Goal: Task Accomplishment & Management: Manage account settings

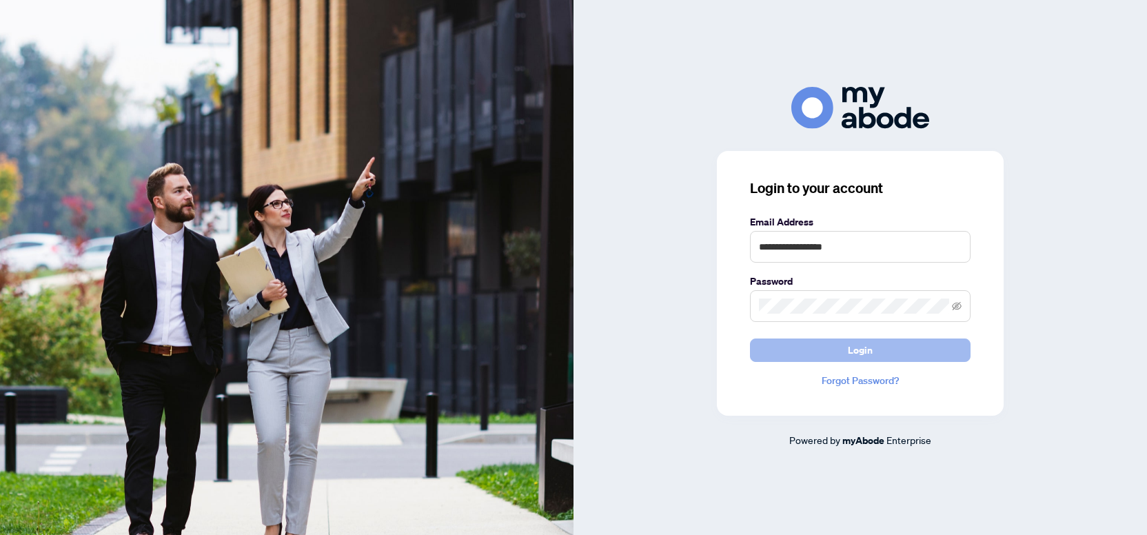
click at [850, 356] on span "Login" at bounding box center [860, 350] width 25 height 22
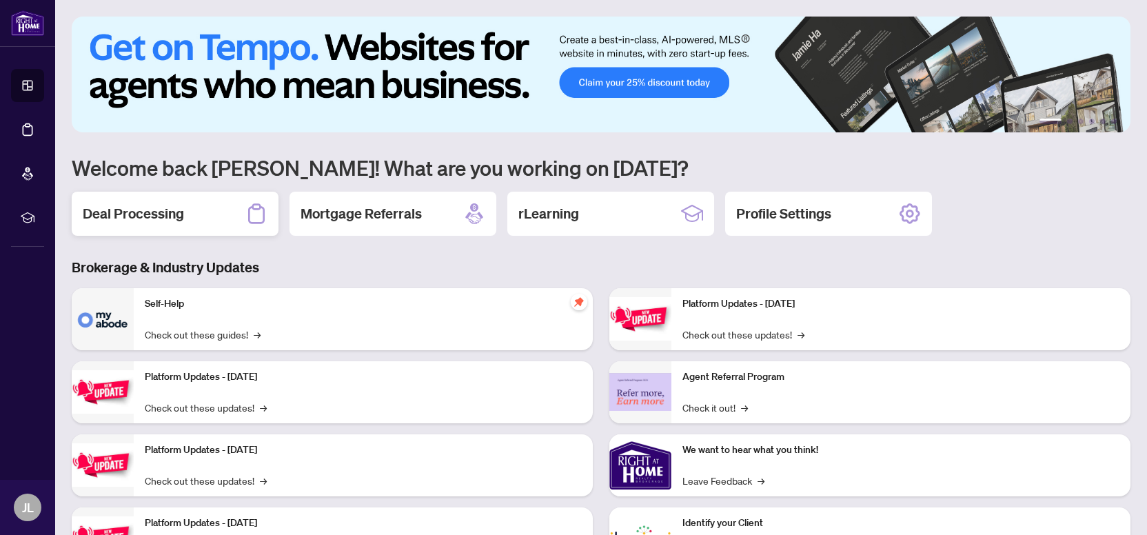
click at [152, 211] on h2 "Deal Processing" at bounding box center [133, 213] width 101 height 19
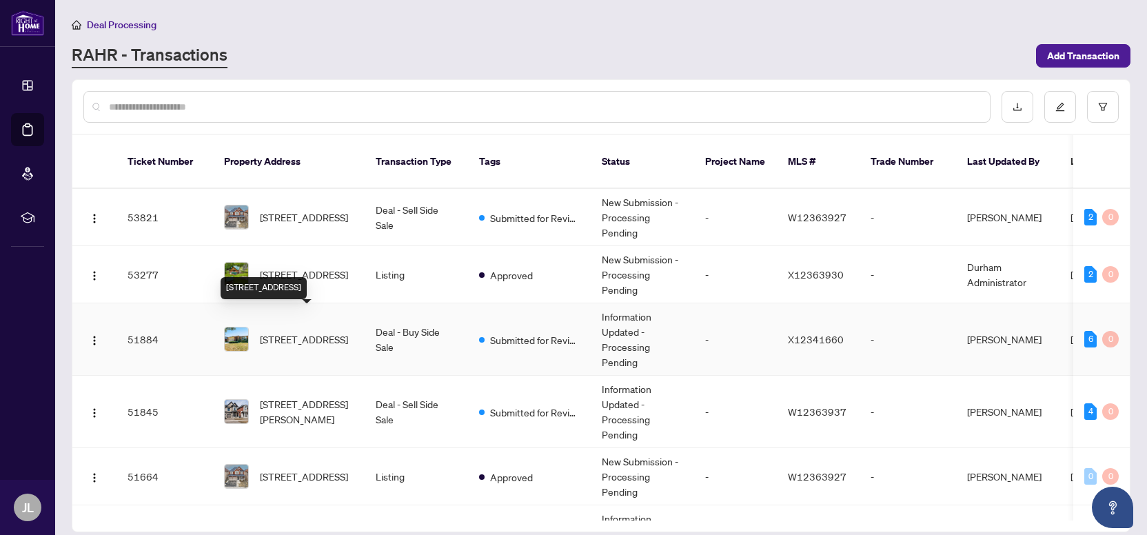
click at [295, 332] on span "[STREET_ADDRESS]" at bounding box center [304, 339] width 88 height 15
